Goal: Task Accomplishment & Management: Use online tool/utility

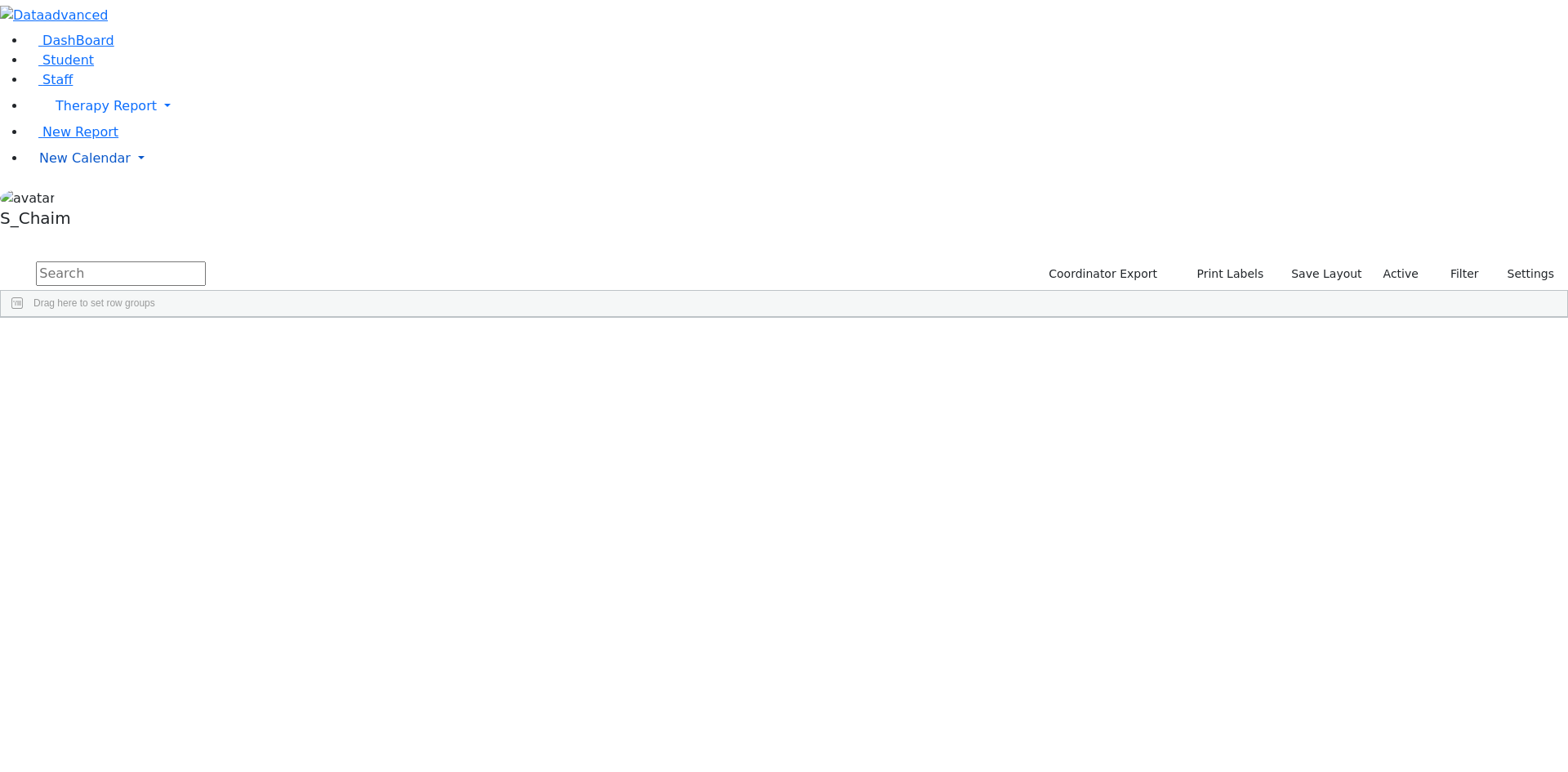
click at [86, 166] on span "New Calendar" at bounding box center [85, 158] width 92 height 16
click at [94, 199] on span "Calendar" at bounding box center [64, 191] width 59 height 16
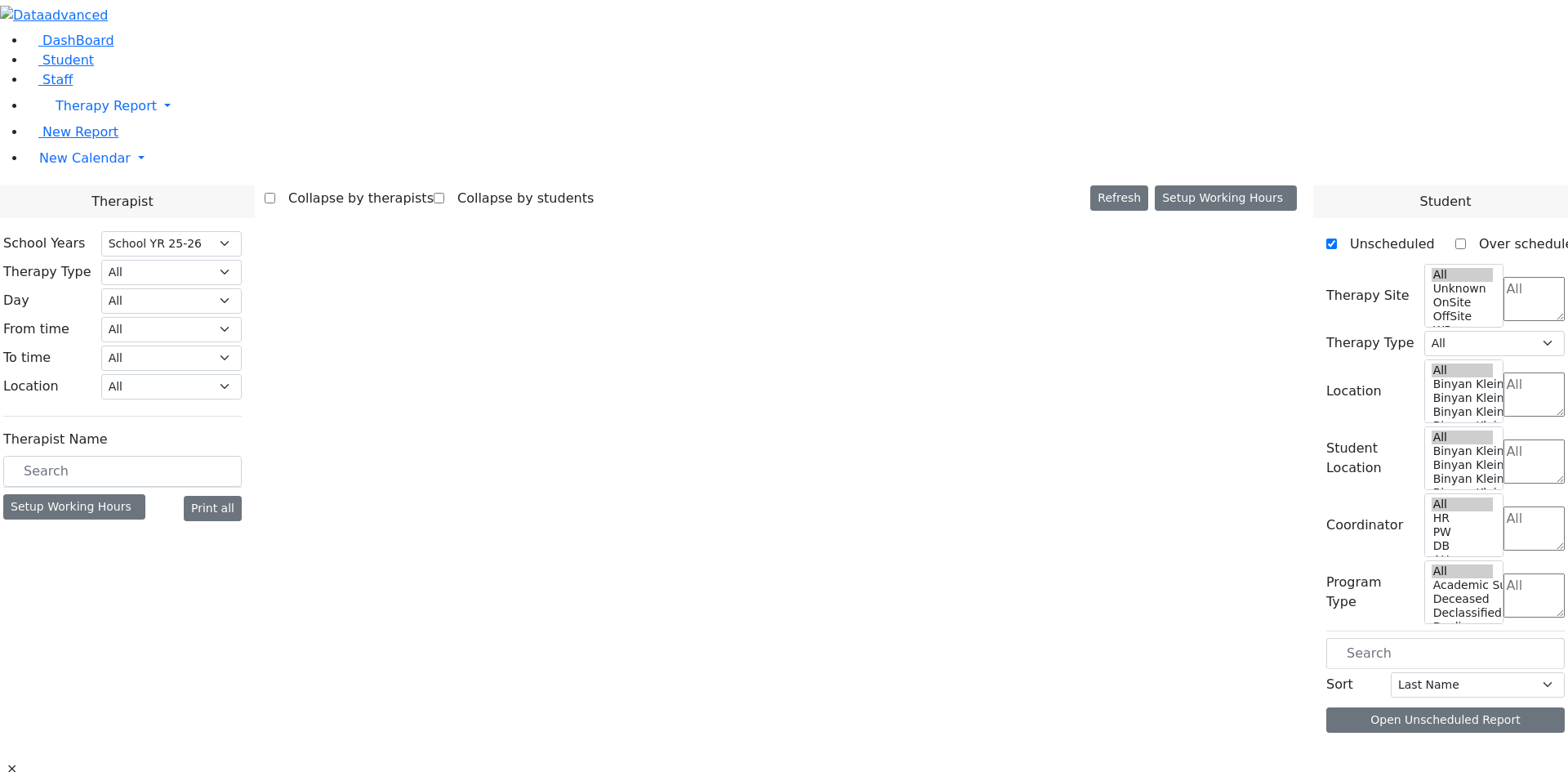
select select "212"
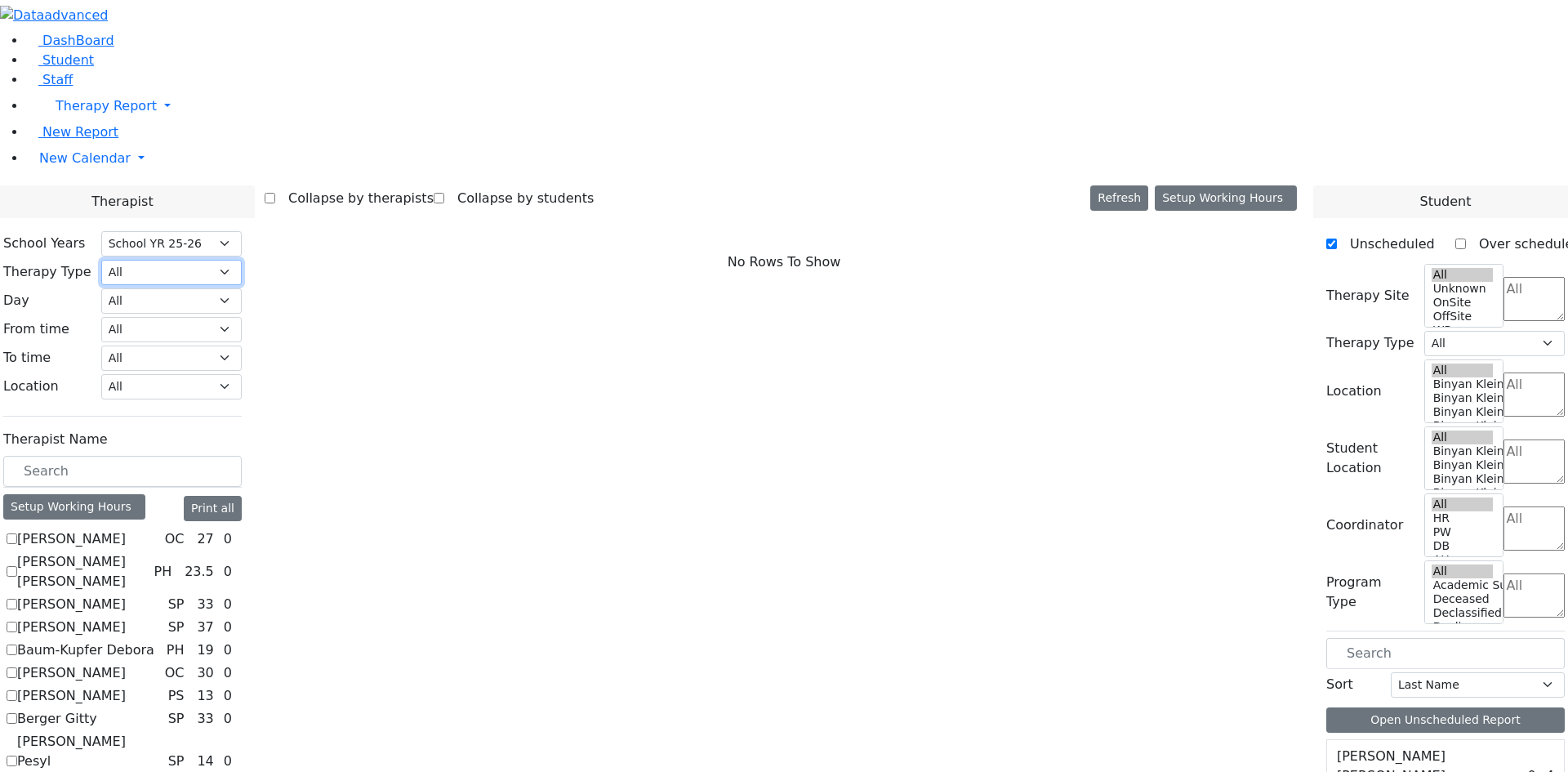
click at [242, 259] on select "All Psych Hearing Vision Speech Physical Occupational" at bounding box center [171, 272] width 140 height 26
click at [94, 68] on link "Student" at bounding box center [60, 60] width 68 height 16
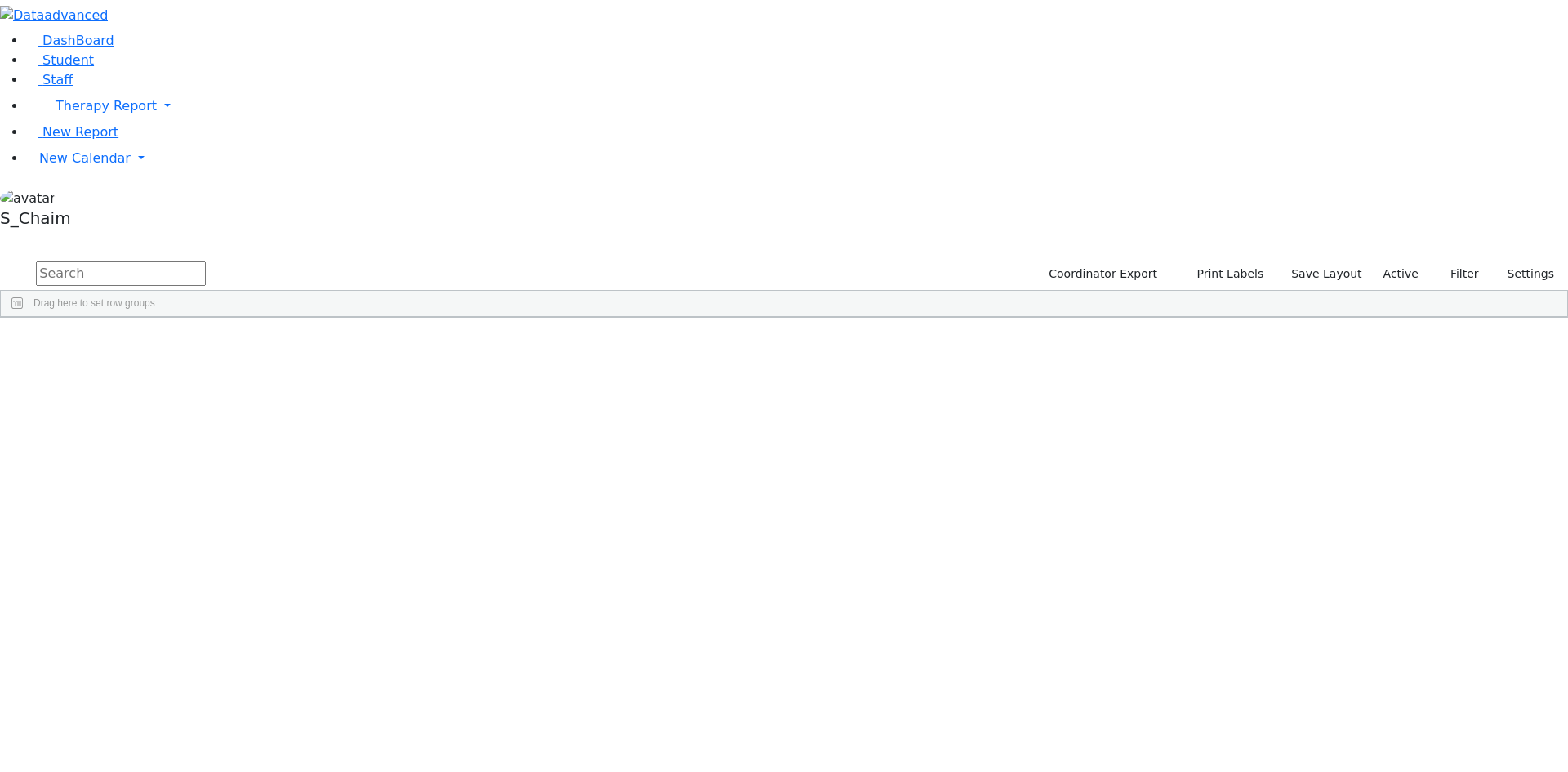
click at [853, 324] on span "Site" at bounding box center [844, 329] width 18 height 11
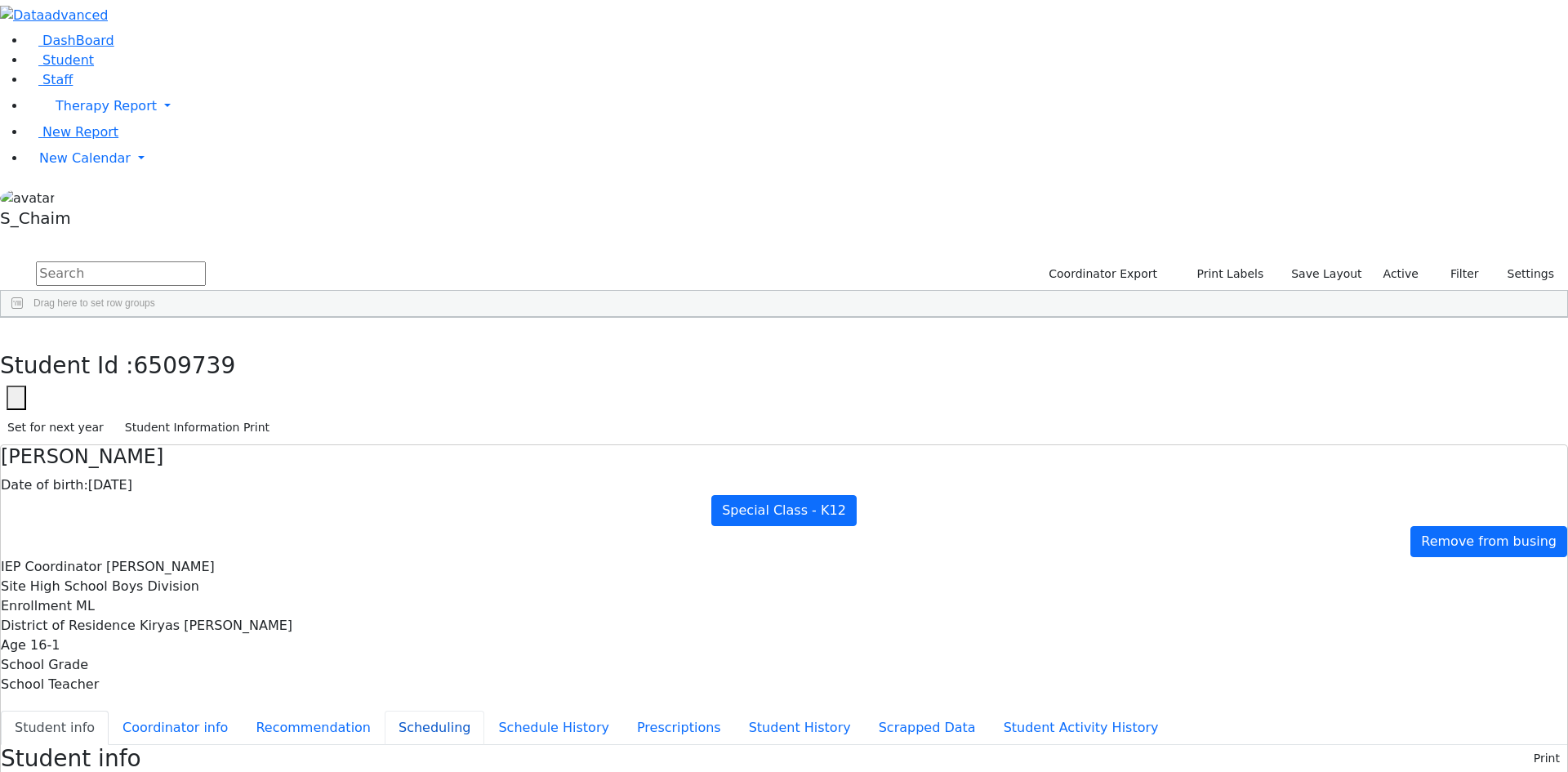
click at [385, 710] on button "Scheduling" at bounding box center [434, 727] width 100 height 34
click at [7, 330] on use "button" at bounding box center [7, 330] width 0 height 0
click at [208, 517] on div "Rubenstein" at bounding box center [156, 528] width 103 height 23
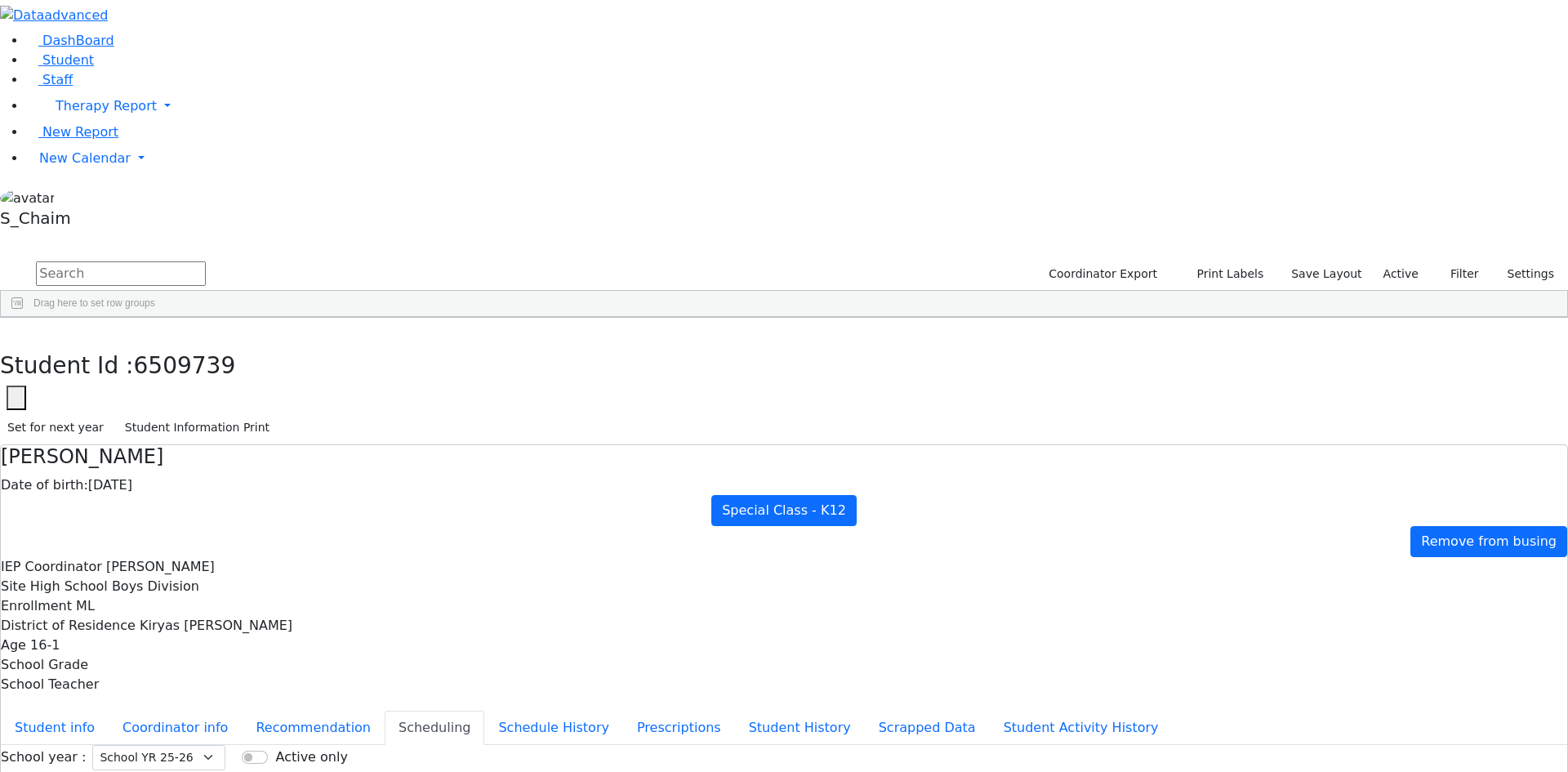
click at [208, 517] on div "Rubenstein" at bounding box center [156, 528] width 103 height 23
click at [208, 723] on div "Strulovic" at bounding box center [156, 734] width 103 height 23
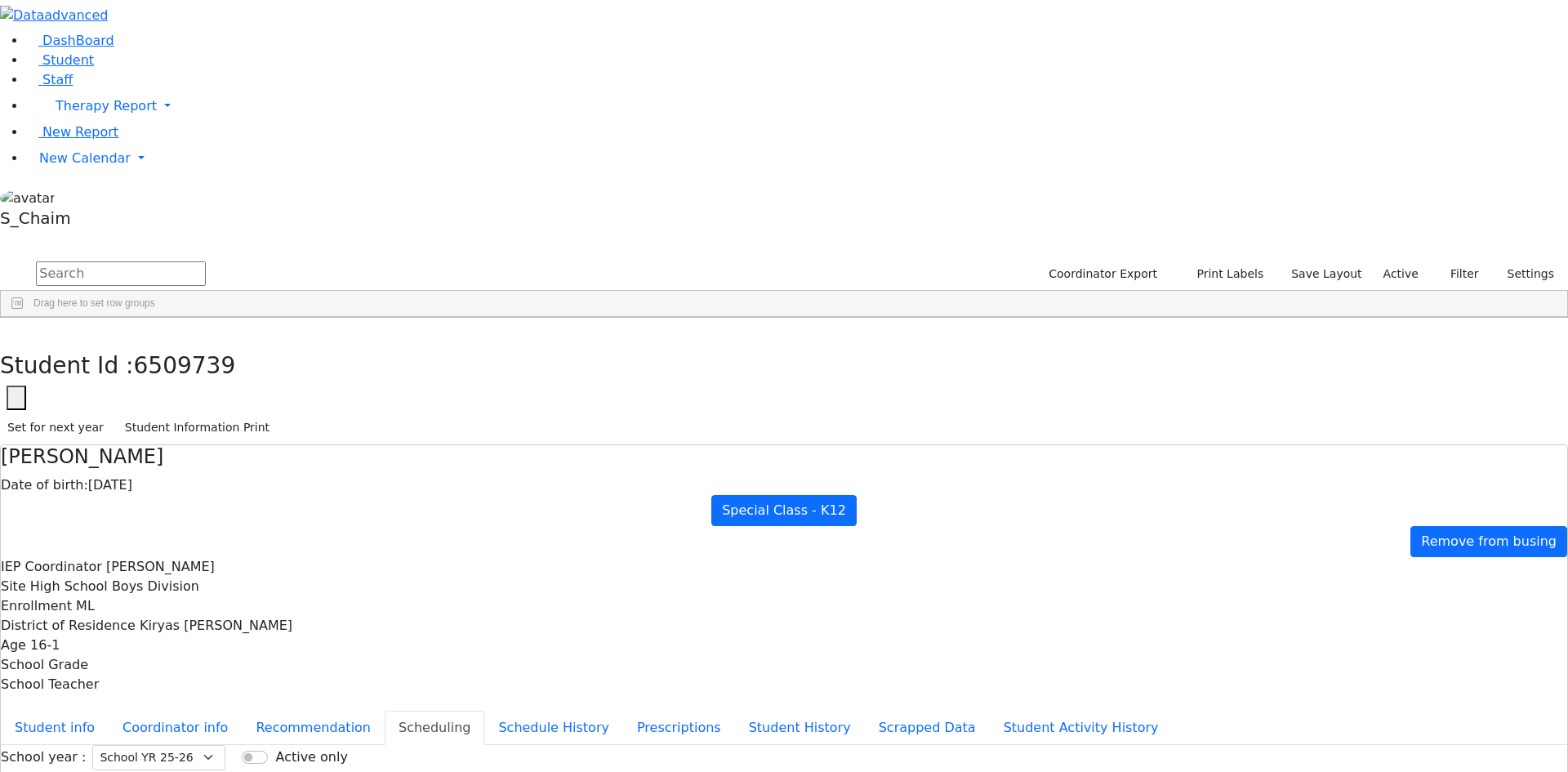
click at [208, 723] on div "Strulovic" at bounding box center [156, 734] width 103 height 23
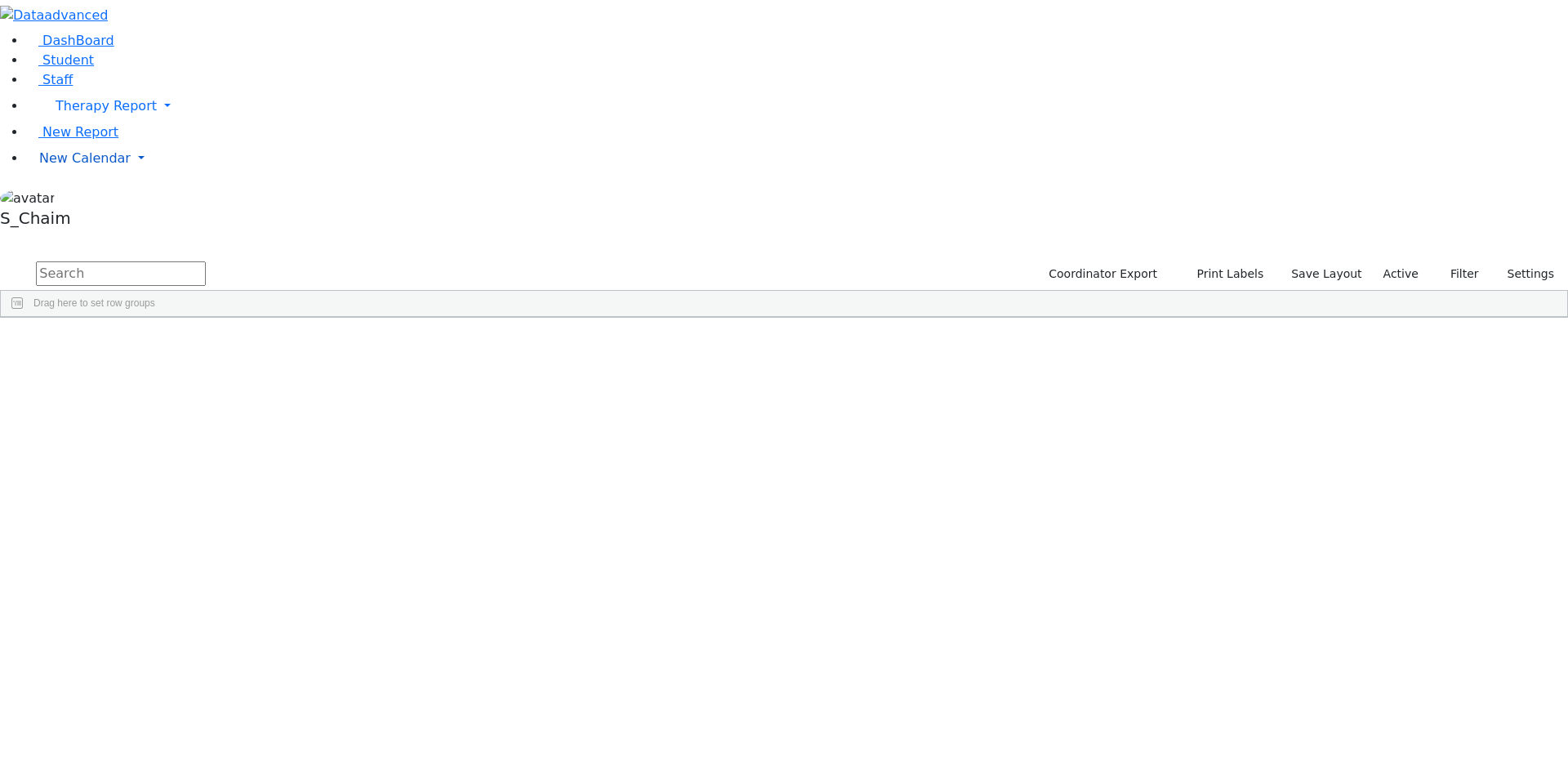
click at [75, 166] on span "New Calendar" at bounding box center [85, 158] width 92 height 16
click at [79, 199] on span "Calendar" at bounding box center [64, 191] width 59 height 16
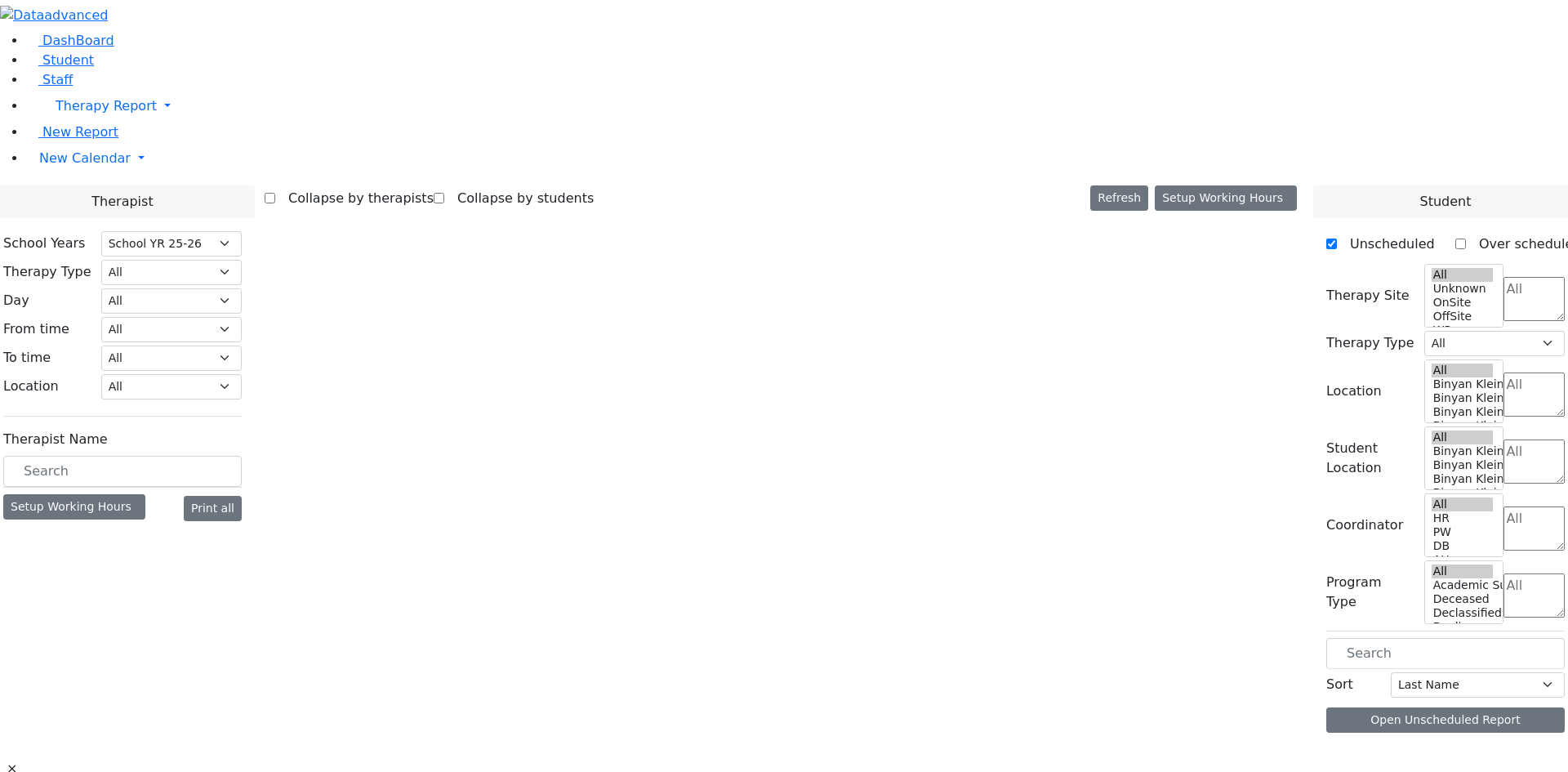
select select "212"
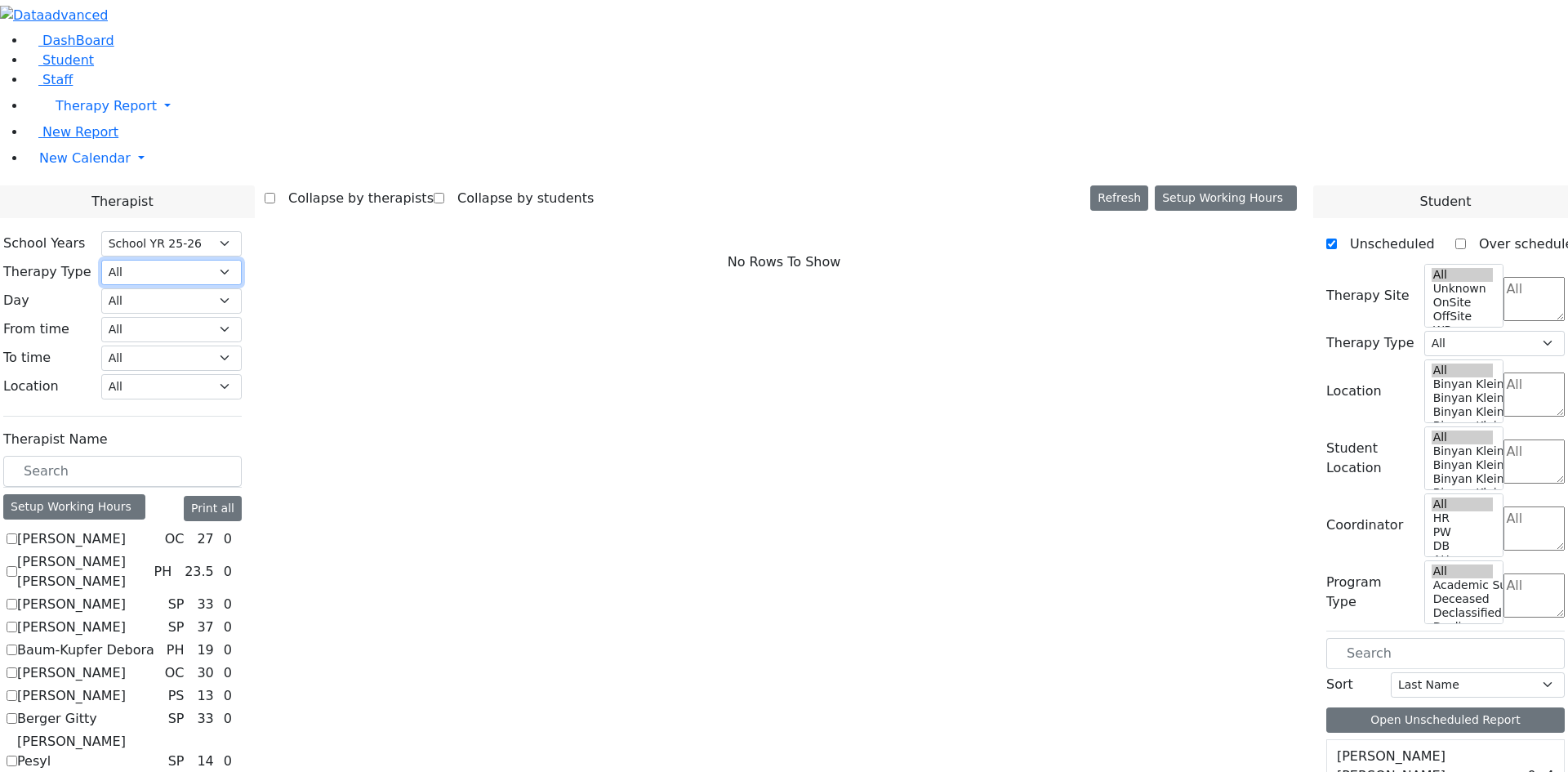
click at [242, 259] on select "All Psych Hearing Vision Speech Physical Occupational" at bounding box center [171, 272] width 140 height 26
select select "5"
click at [242, 259] on select "All Psych Hearing Vision Speech Physical Occupational" at bounding box center [171, 272] width 140 height 26
select select "5"
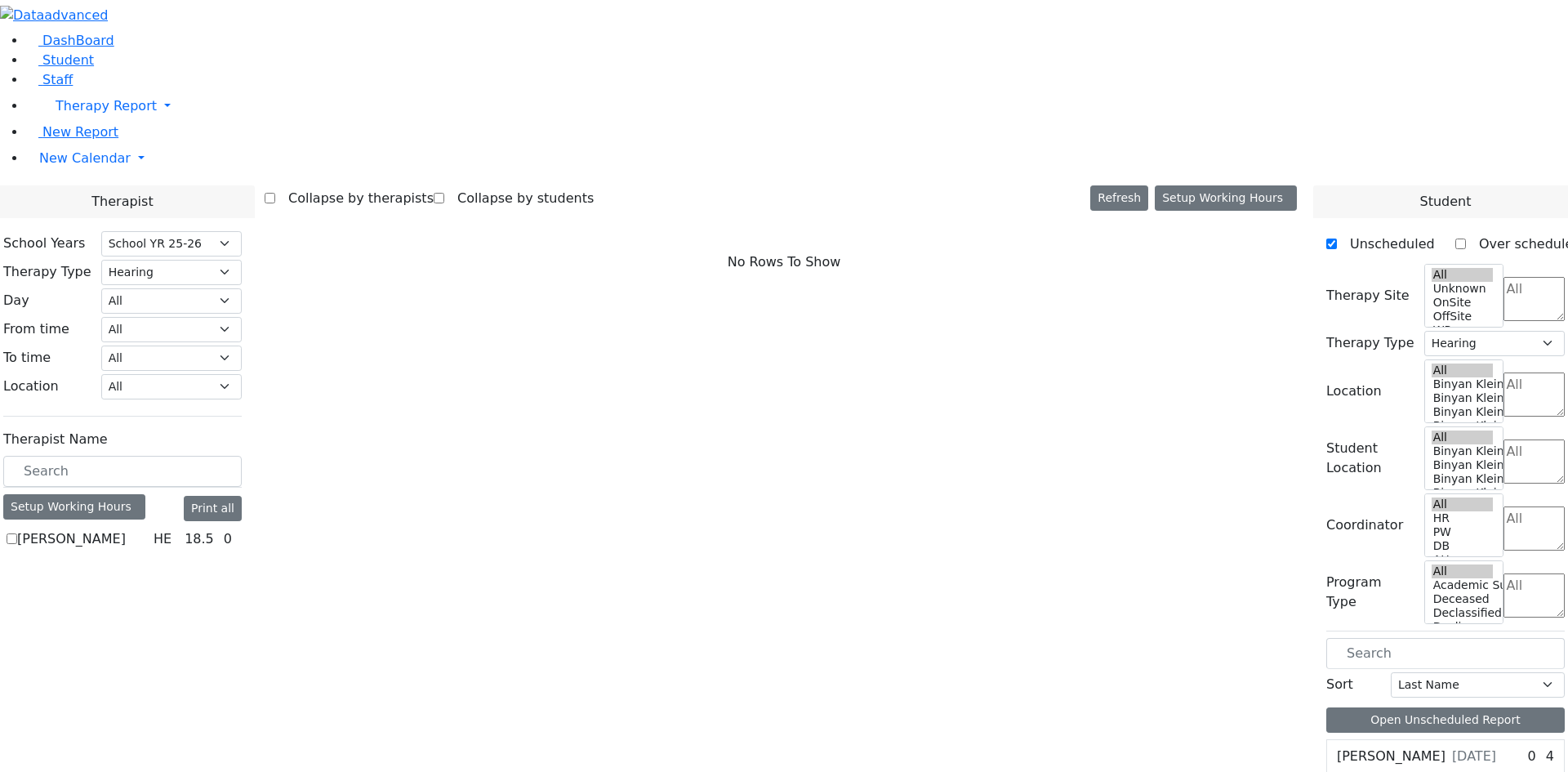
click at [126, 529] on label "Renzoni Rebecca" at bounding box center [71, 539] width 109 height 19
click at [17, 533] on input "Renzoni Rebecca" at bounding box center [11, 538] width 11 height 11
checkbox input "true"
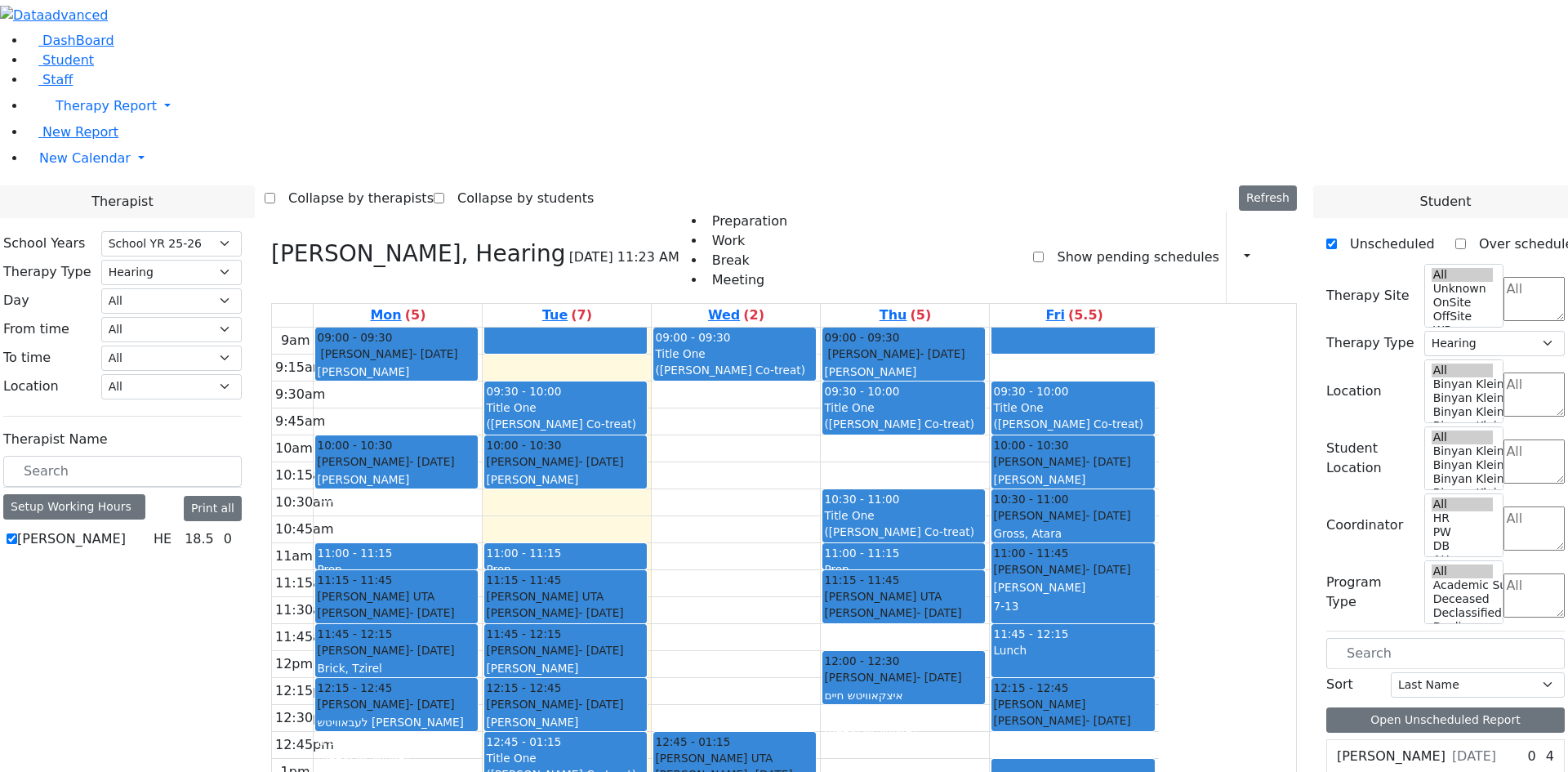
drag, startPoint x: 1401, startPoint y: 444, endPoint x: 630, endPoint y: 163, distance: 820.6
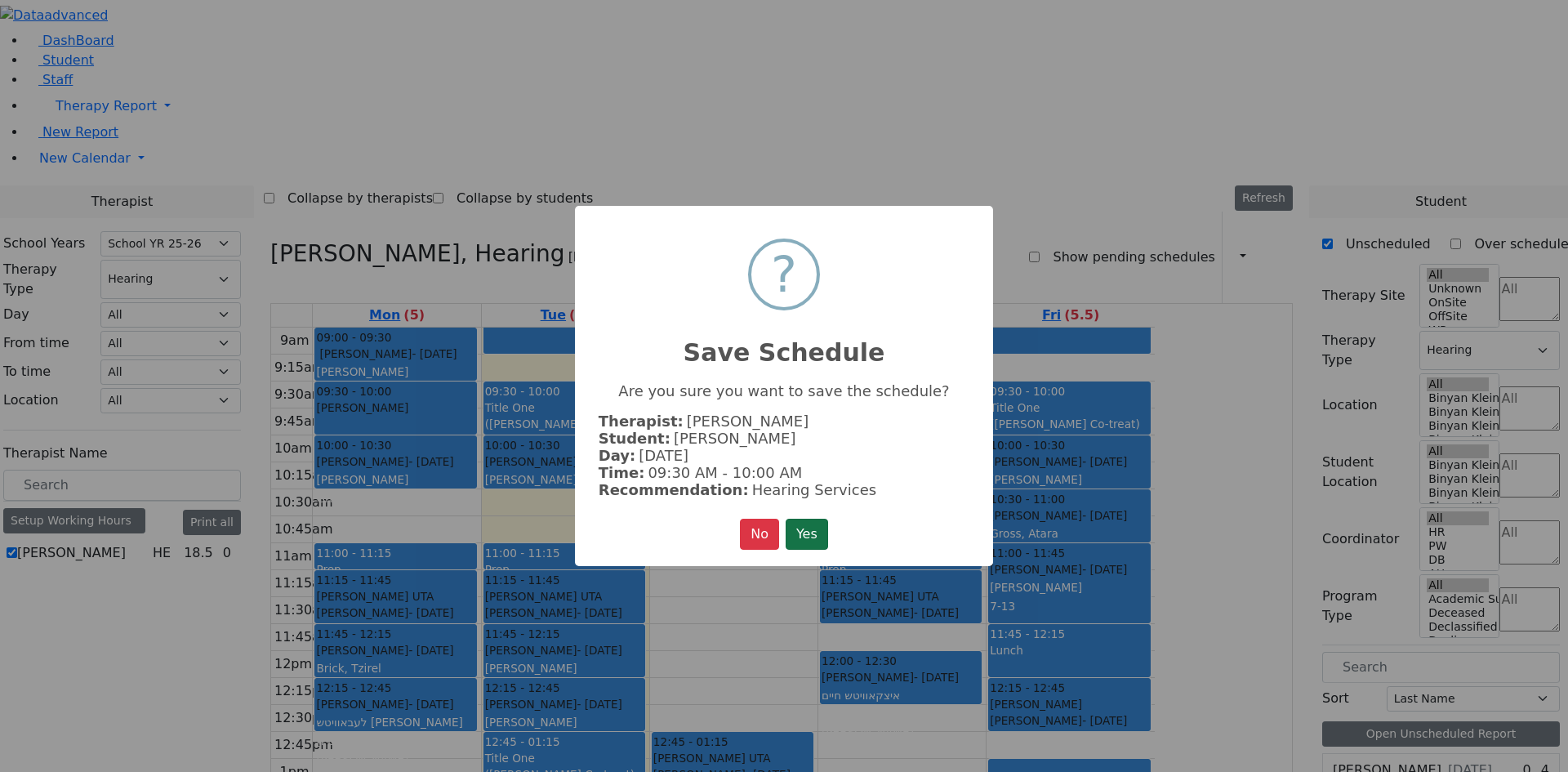
click at [815, 528] on button "Yes" at bounding box center [807, 534] width 42 height 31
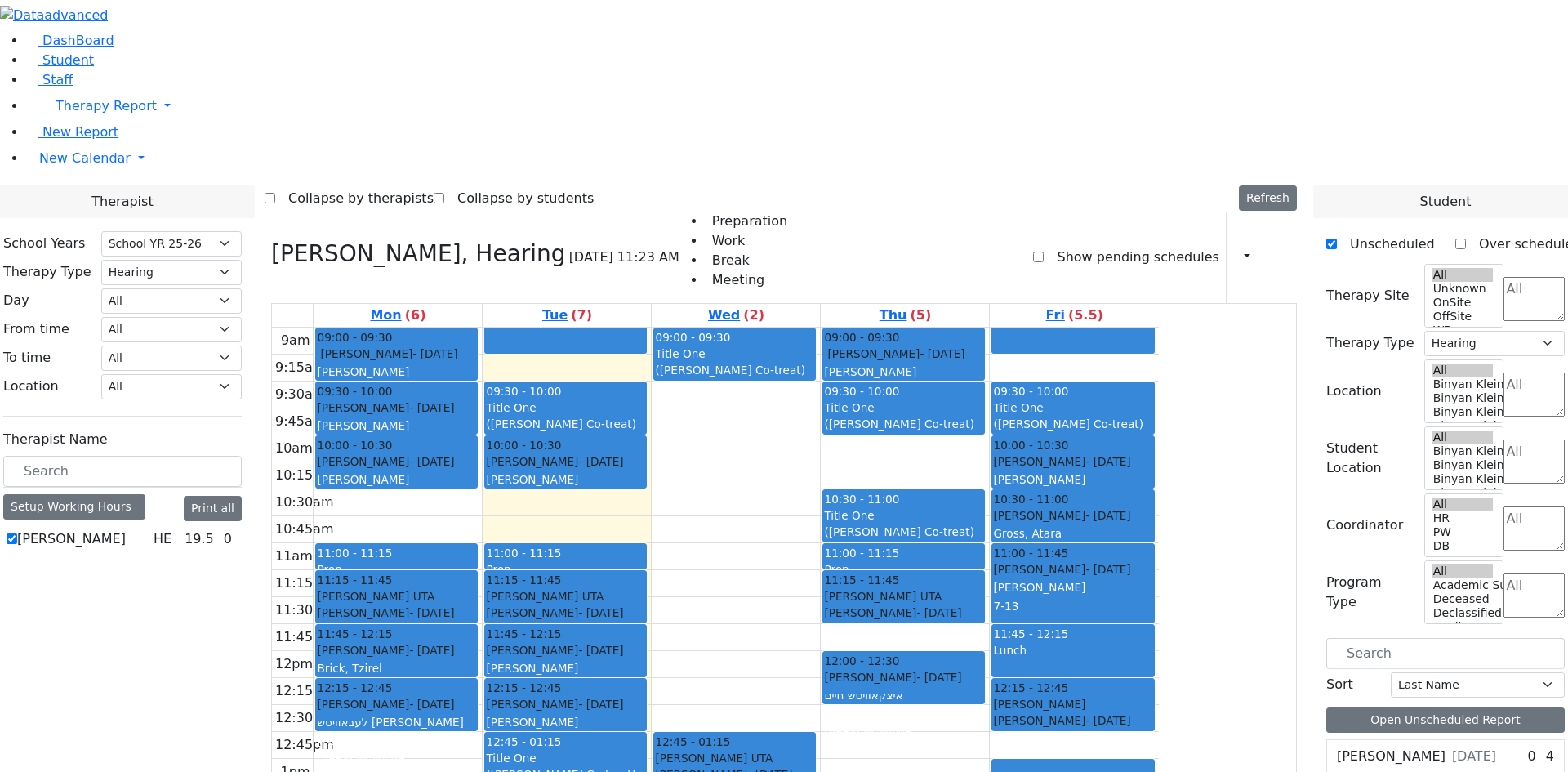
drag, startPoint x: 1422, startPoint y: 585, endPoint x: 585, endPoint y: 527, distance: 839.0
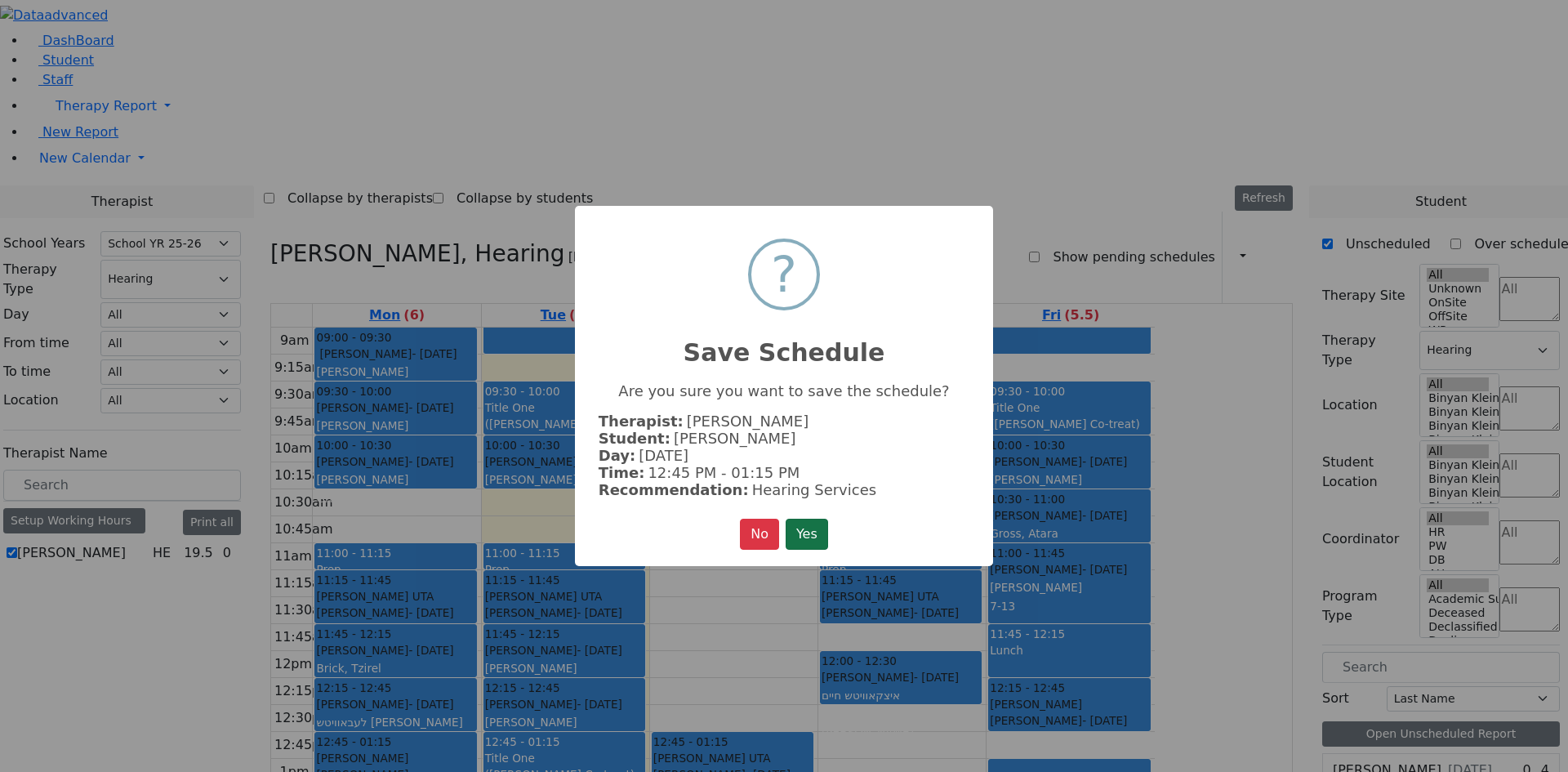
click at [818, 526] on button "Yes" at bounding box center [807, 534] width 42 height 31
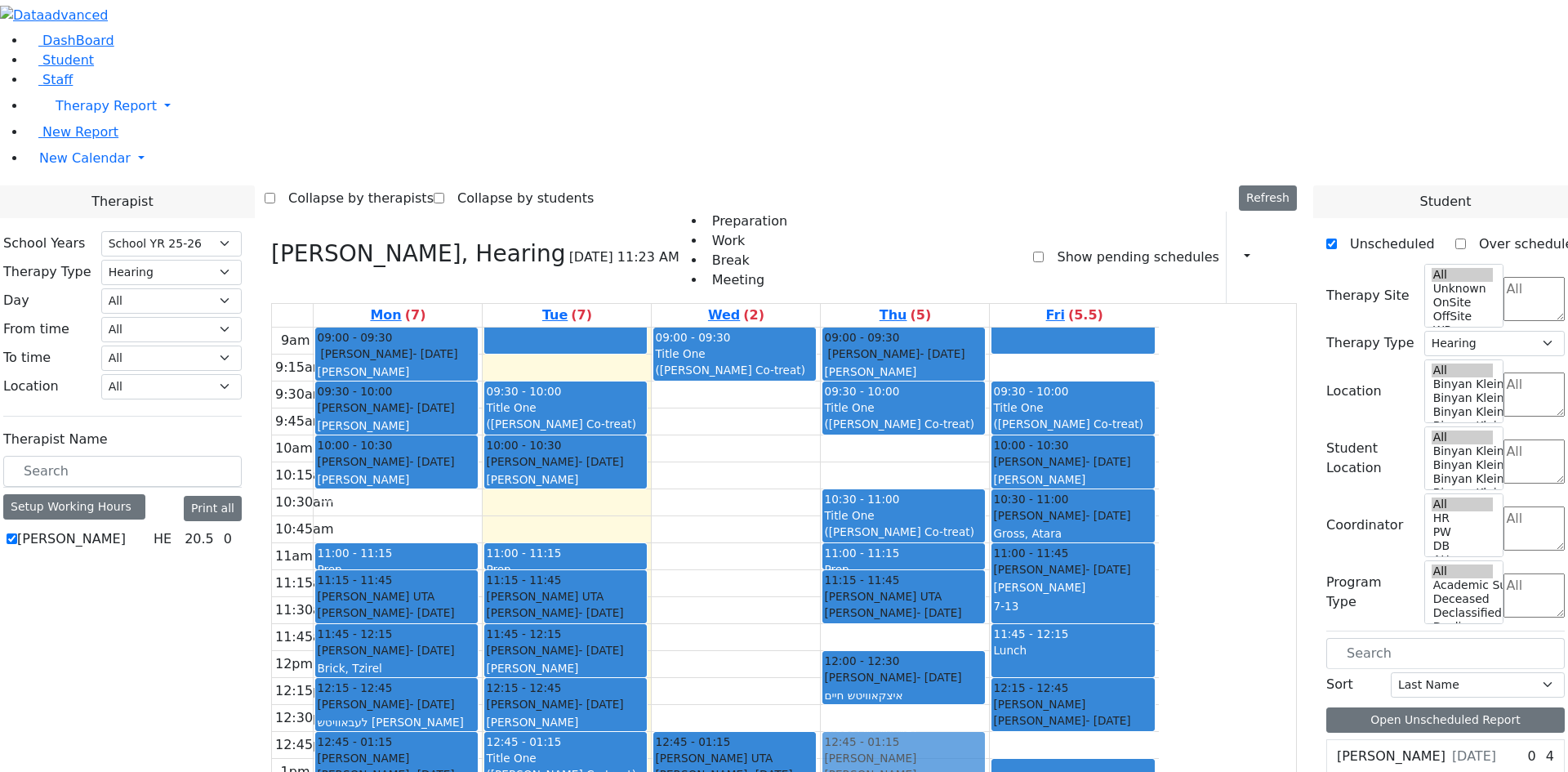
drag, startPoint x: 1421, startPoint y: 581, endPoint x: 1091, endPoint y: 523, distance: 335.1
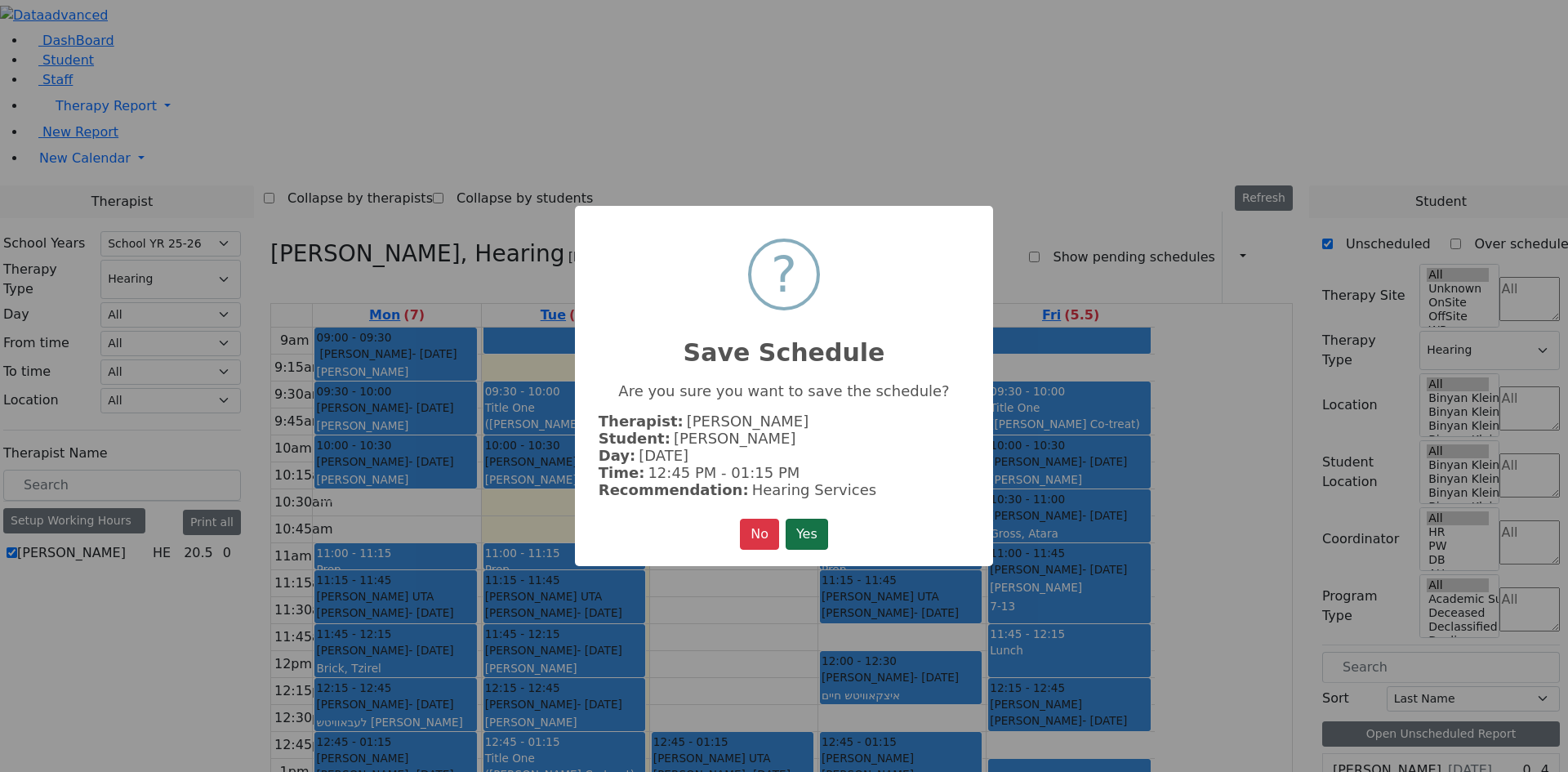
click at [822, 531] on button "Yes" at bounding box center [807, 534] width 42 height 31
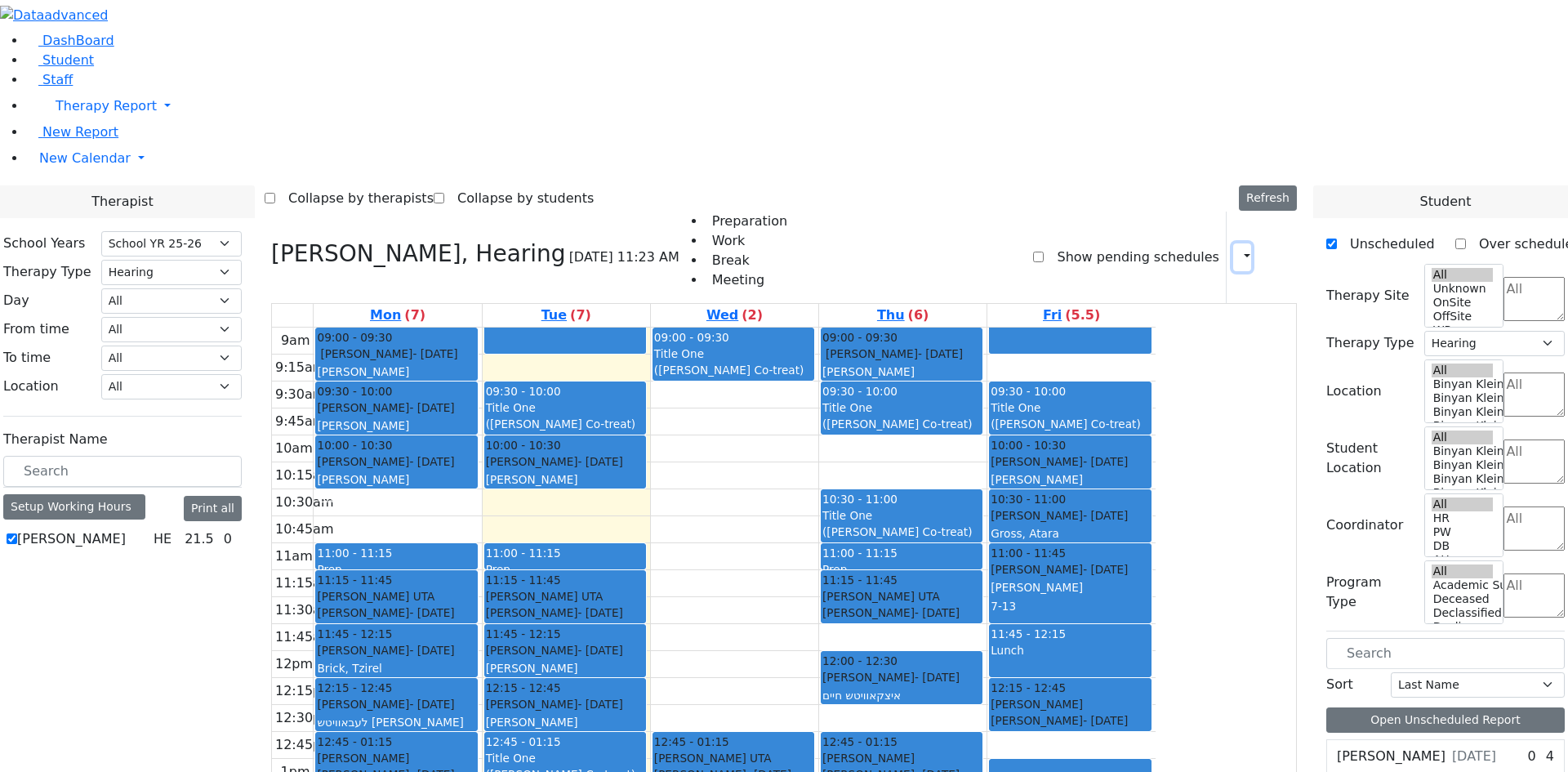
click at [1237, 249] on icon "button" at bounding box center [1237, 257] width 0 height 16
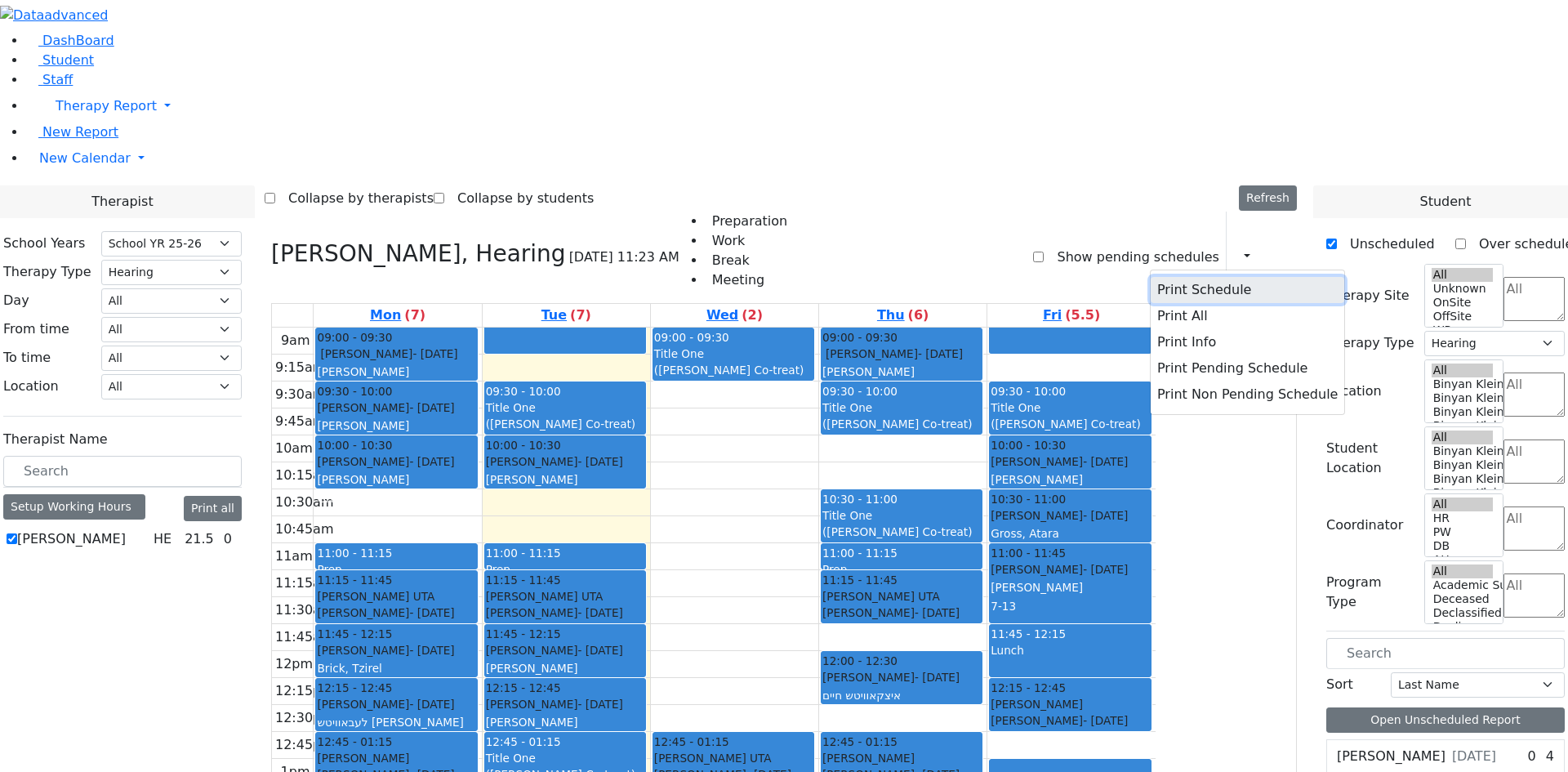
click at [1191, 277] on button "Print Schedule" at bounding box center [1247, 290] width 193 height 26
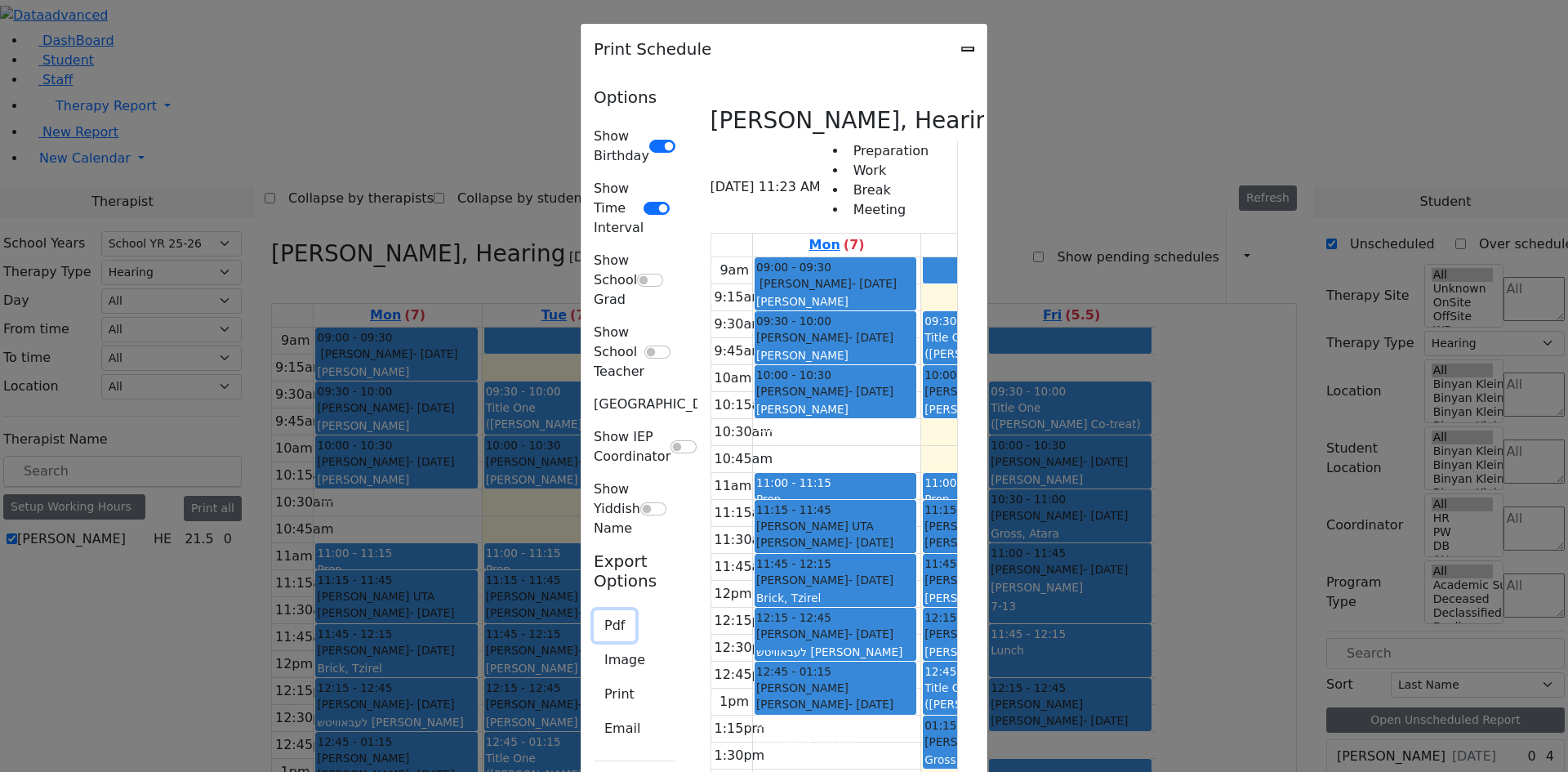
click at [594, 610] on button "Pdf" at bounding box center [614, 625] width 41 height 31
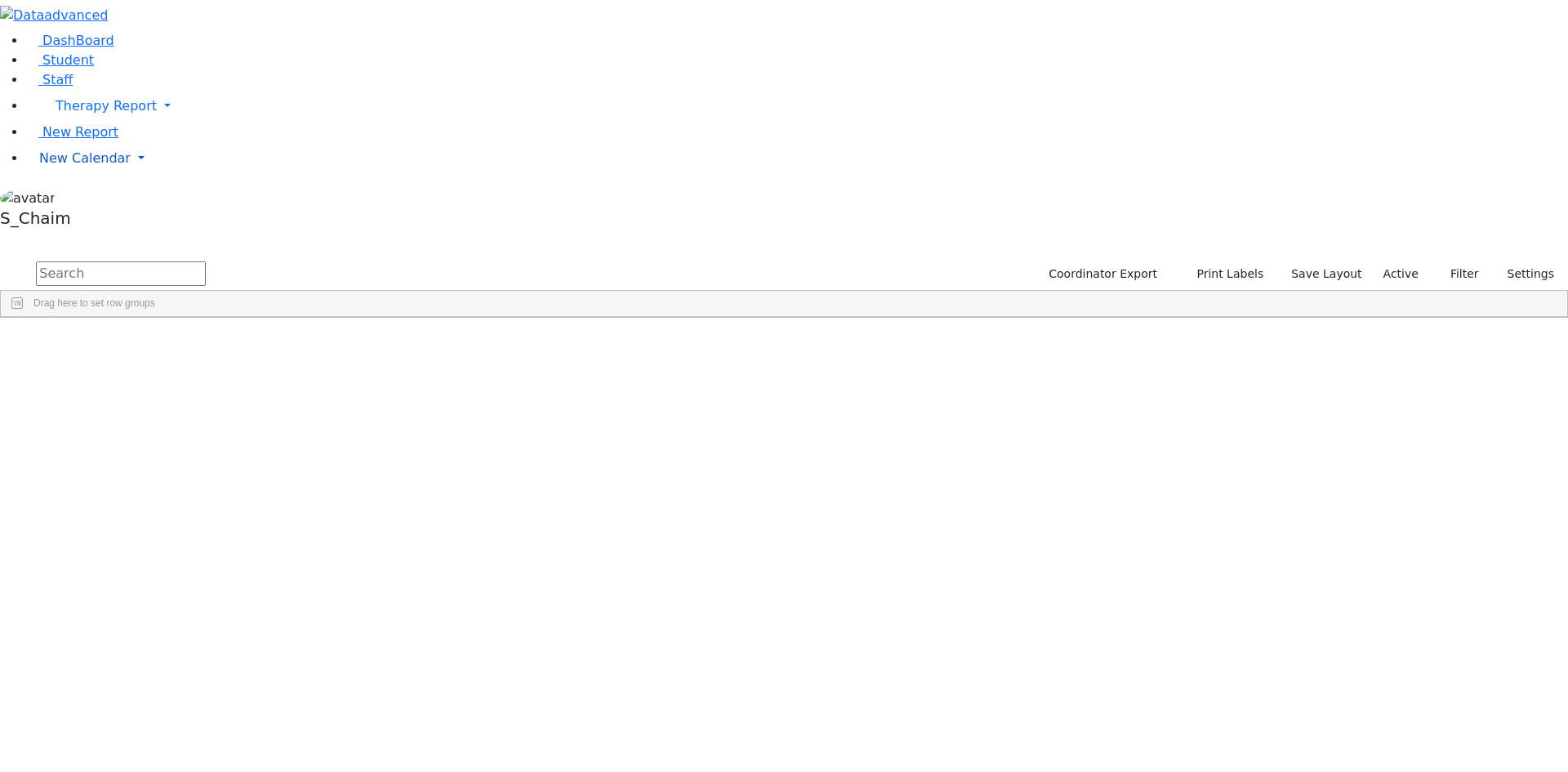
click at [82, 166] on span "New Calendar" at bounding box center [85, 158] width 92 height 16
click at [104, 218] on span "Teacher Report" at bounding box center [87, 211] width 98 height 16
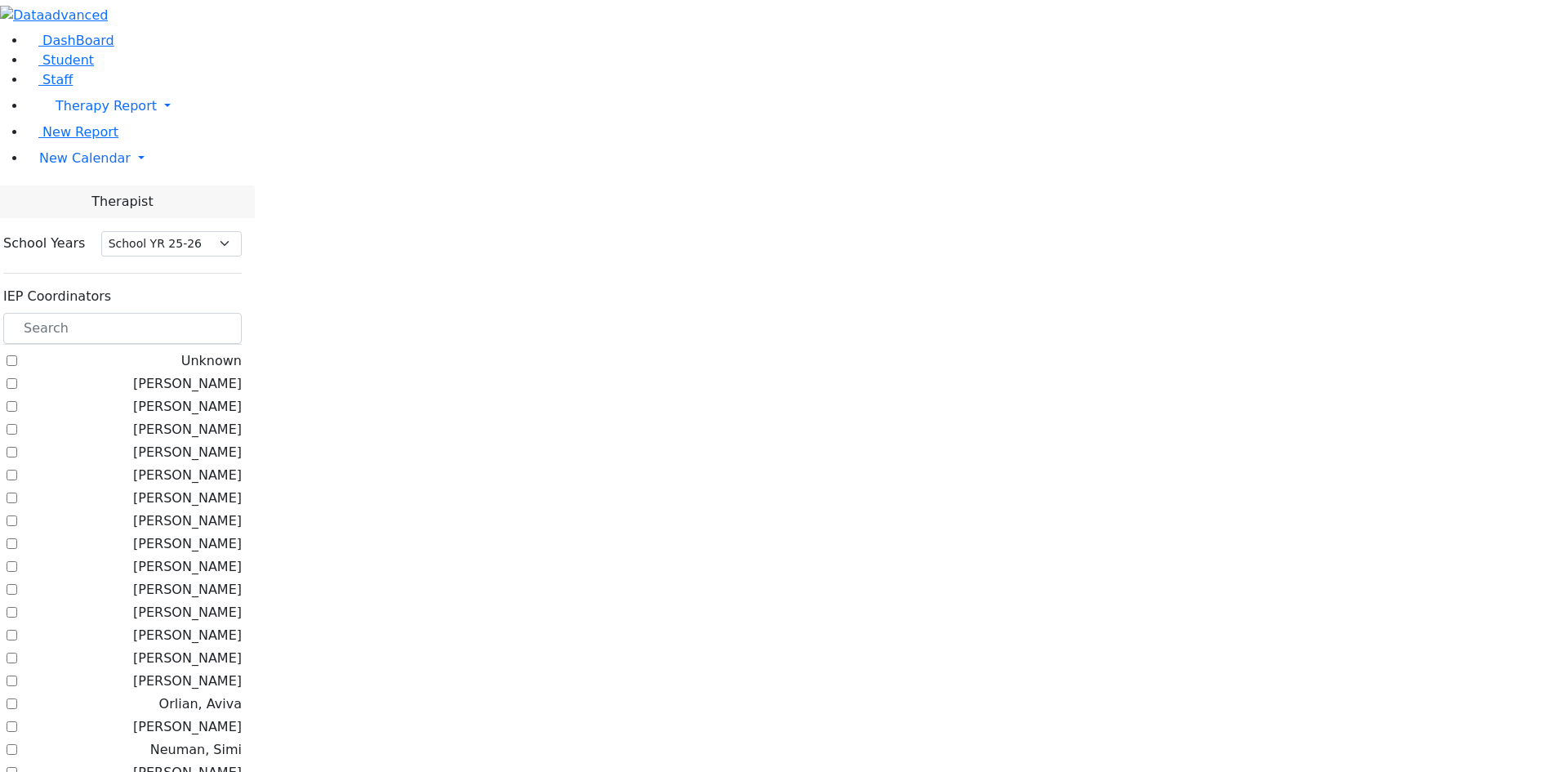
select select "212"
click at [242, 312] on input "text" at bounding box center [123, 327] width 238 height 31
checkbox input "true"
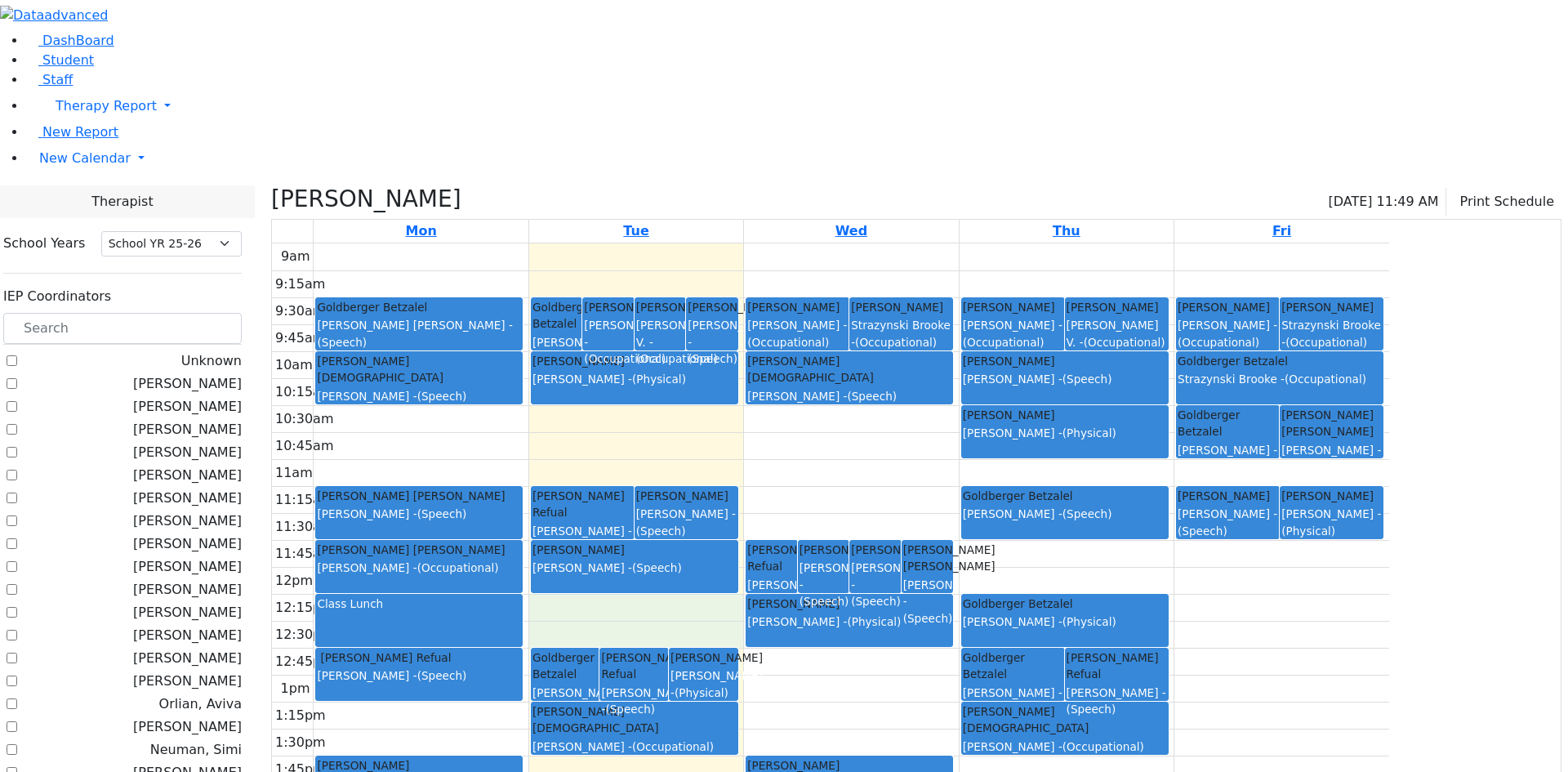
drag, startPoint x: 775, startPoint y: 441, endPoint x: 773, endPoint y: 465, distance: 24.1
click at [773, 465] on div "9am 9:15am 9:30am 9:45am 10am 10:15am 10:30am 10:45am 11am 11:15am 11:30am 11:4…" at bounding box center [830, 566] width 1117 height 647
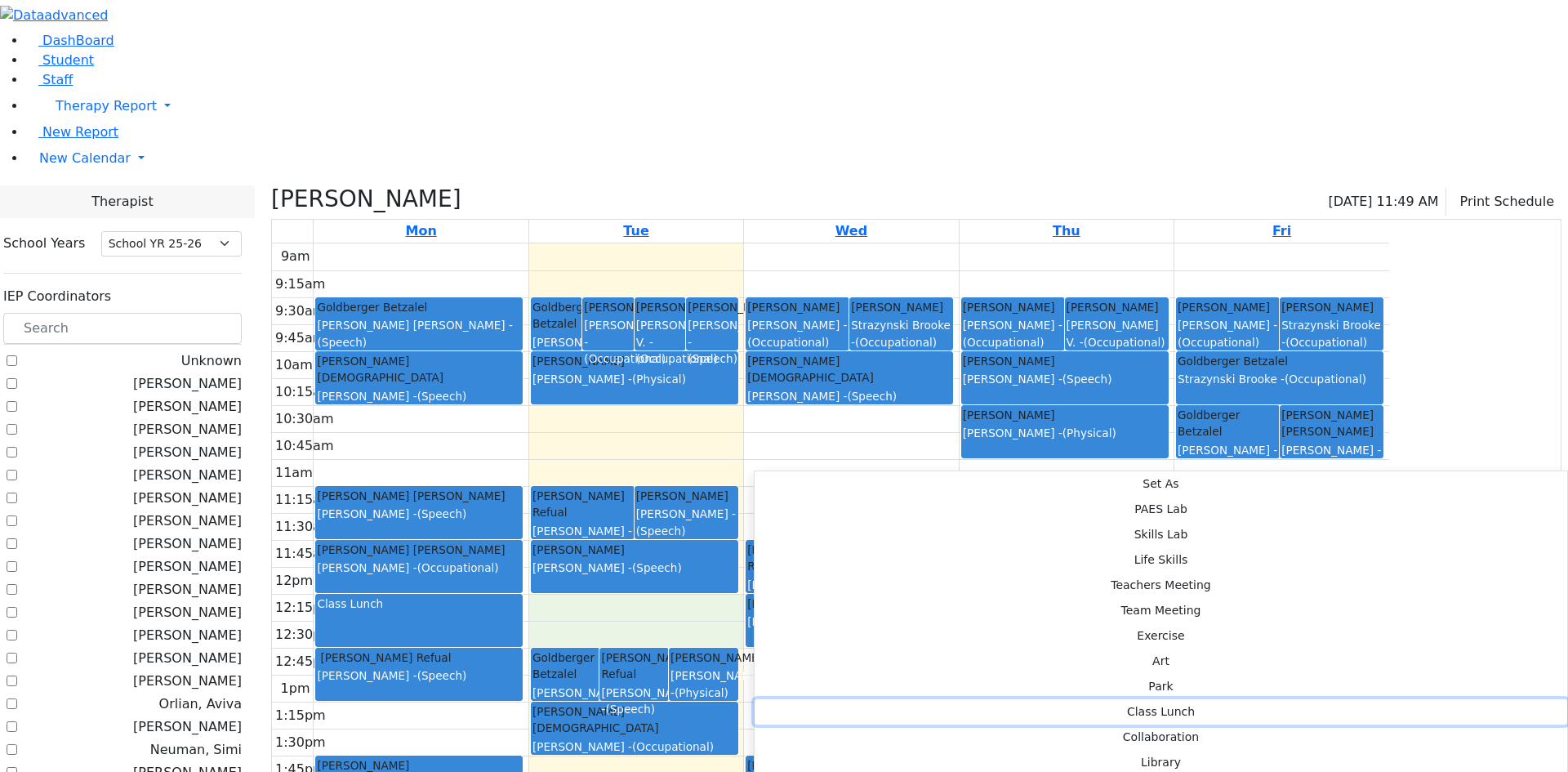
click at [981, 699] on button "Class Lunch" at bounding box center [1160, 711] width 813 height 26
select select "2"
select select "12:15:00"
select select "12:45:00"
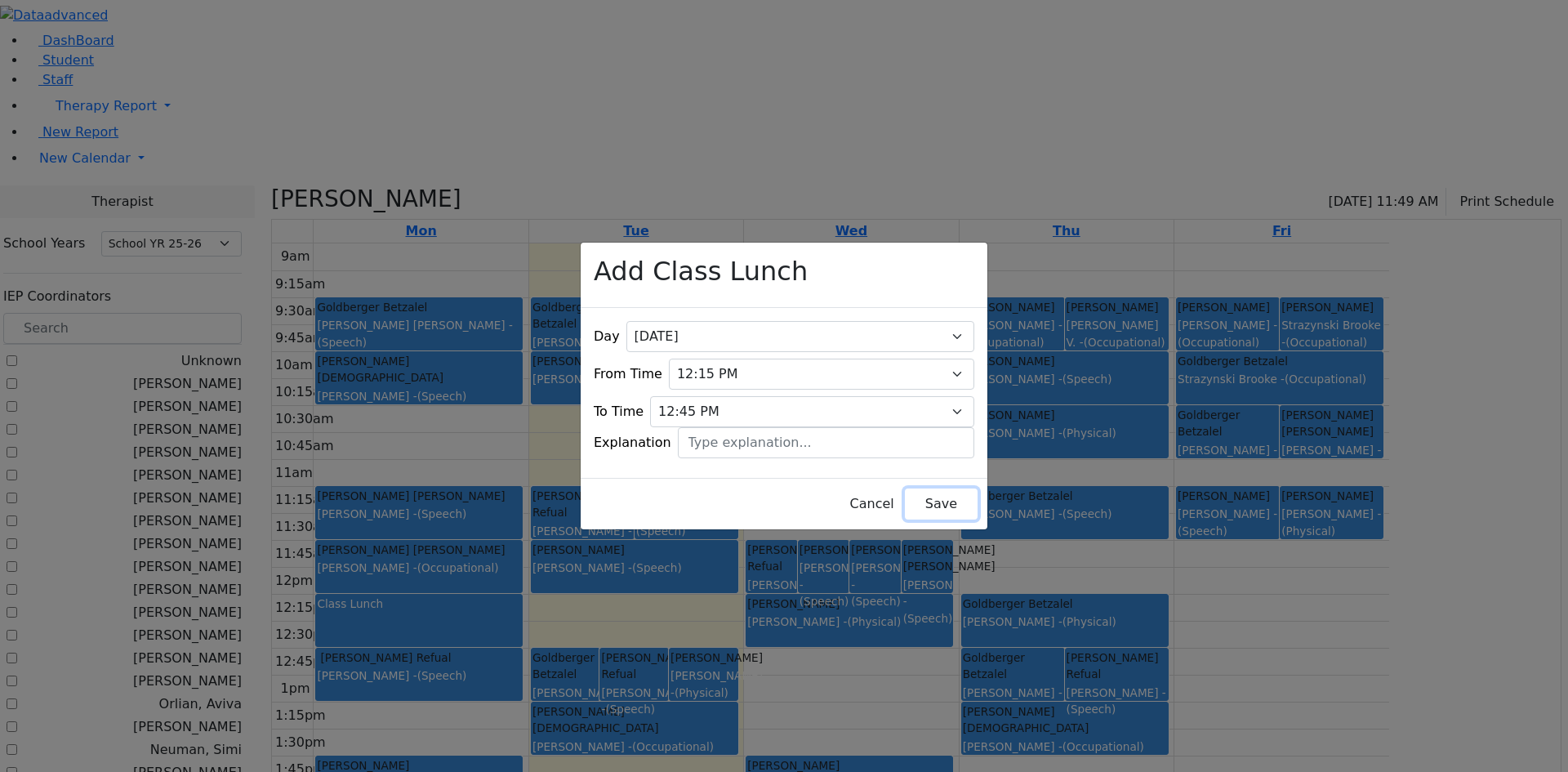
click at [904, 488] on button "Save" at bounding box center [941, 503] width 72 height 31
